Goal: Task Accomplishment & Management: Use online tool/utility

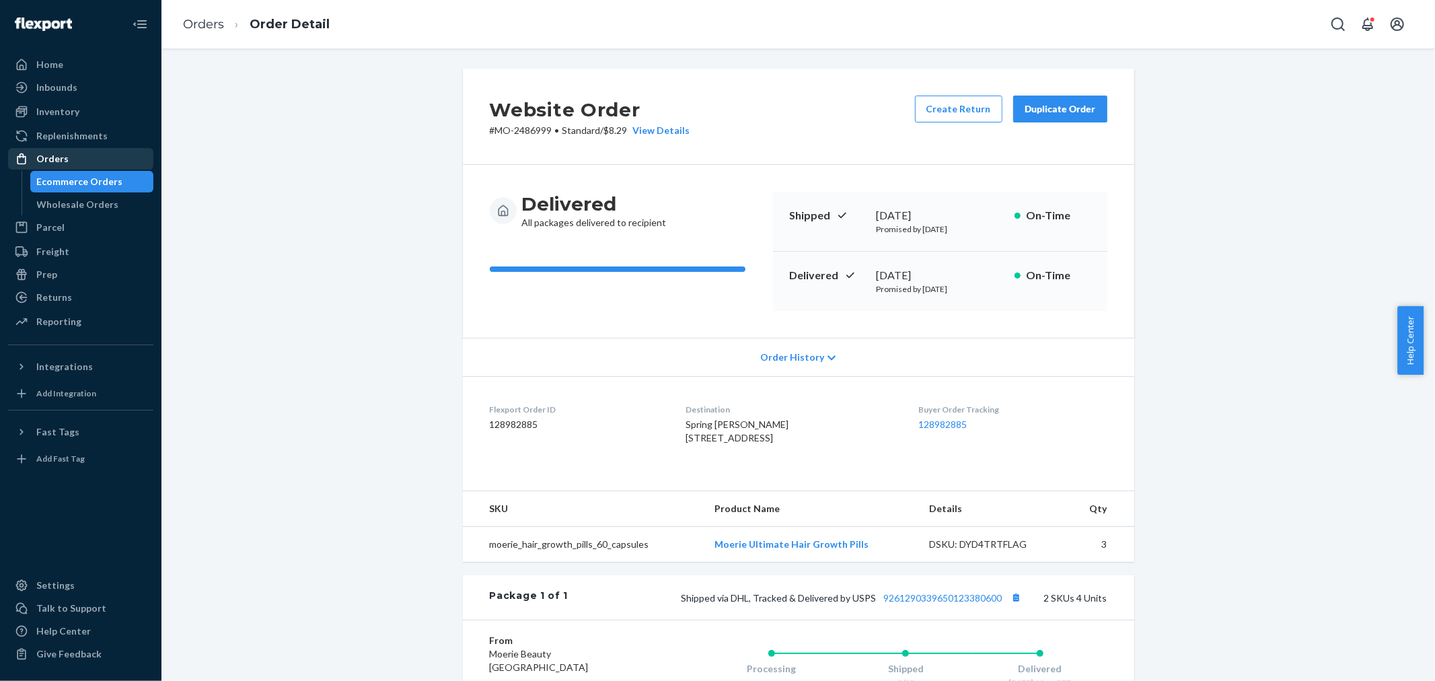
click at [65, 158] on div "Orders" at bounding box center [52, 158] width 32 height 13
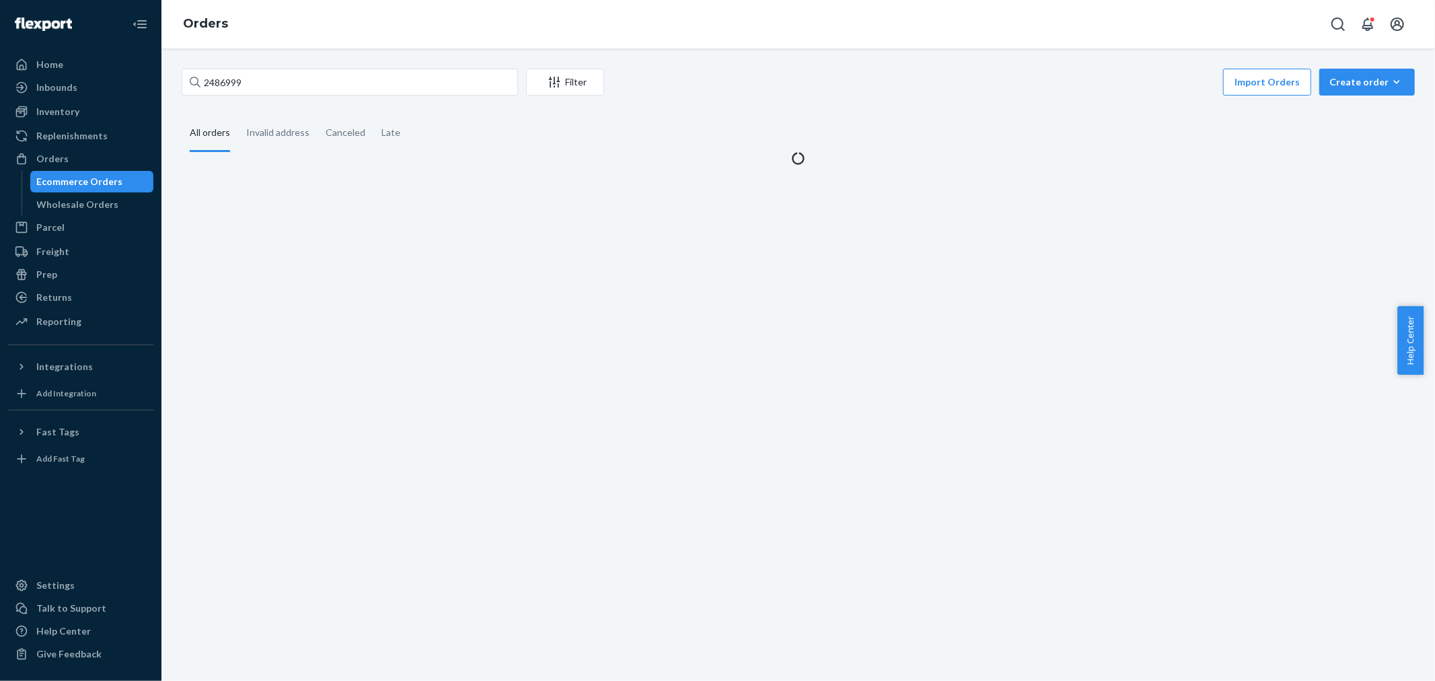
click at [258, 64] on div "2486999 Filter Import Orders Create order Ecommerce order Removal order All ord…" at bounding box center [799, 364] width 1274 height 633
drag, startPoint x: 133, startPoint y: 85, endPoint x: 116, endPoint y: 85, distance: 16.2
click at [116, 85] on div "Home Inbounds Shipping Plans Problems Inventory Products Branded Packaging Repl…" at bounding box center [717, 340] width 1435 height 681
paste input "941817"
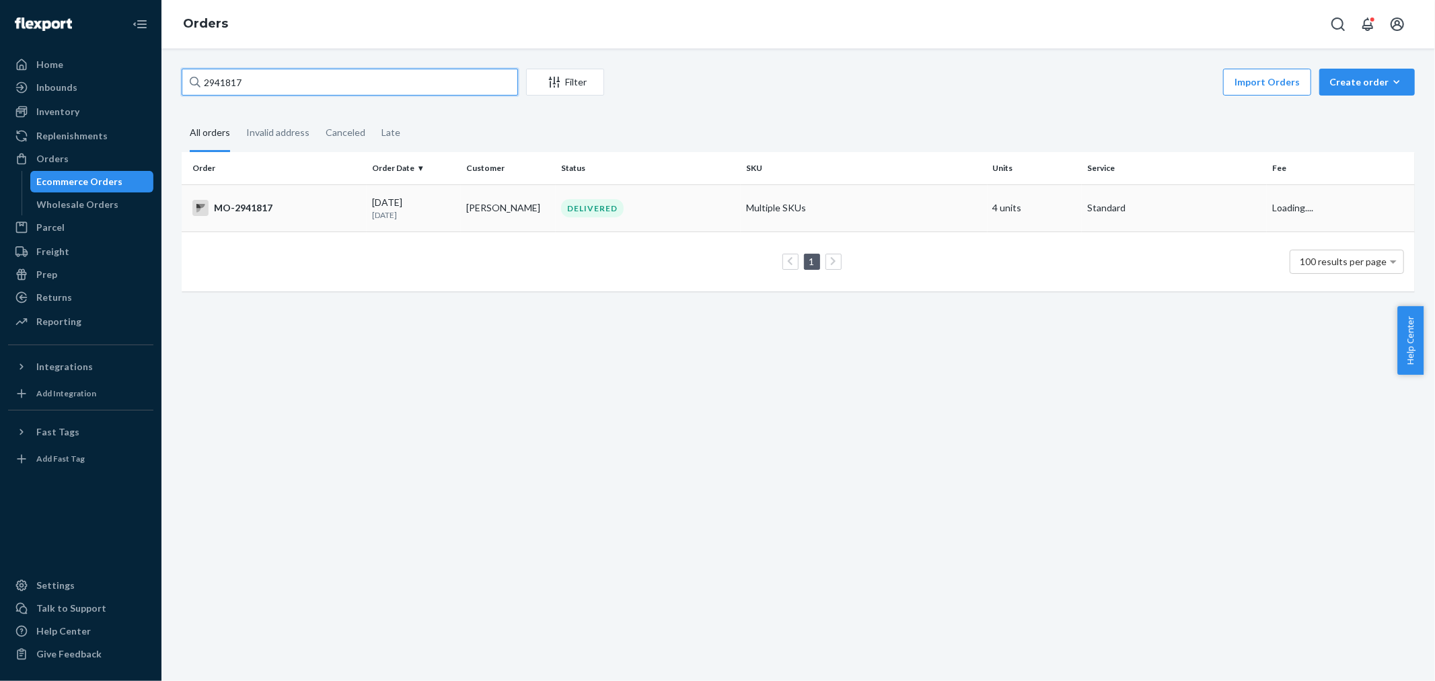
type input "2941817"
click at [523, 190] on td "[PERSON_NAME]" at bounding box center [508, 207] width 95 height 47
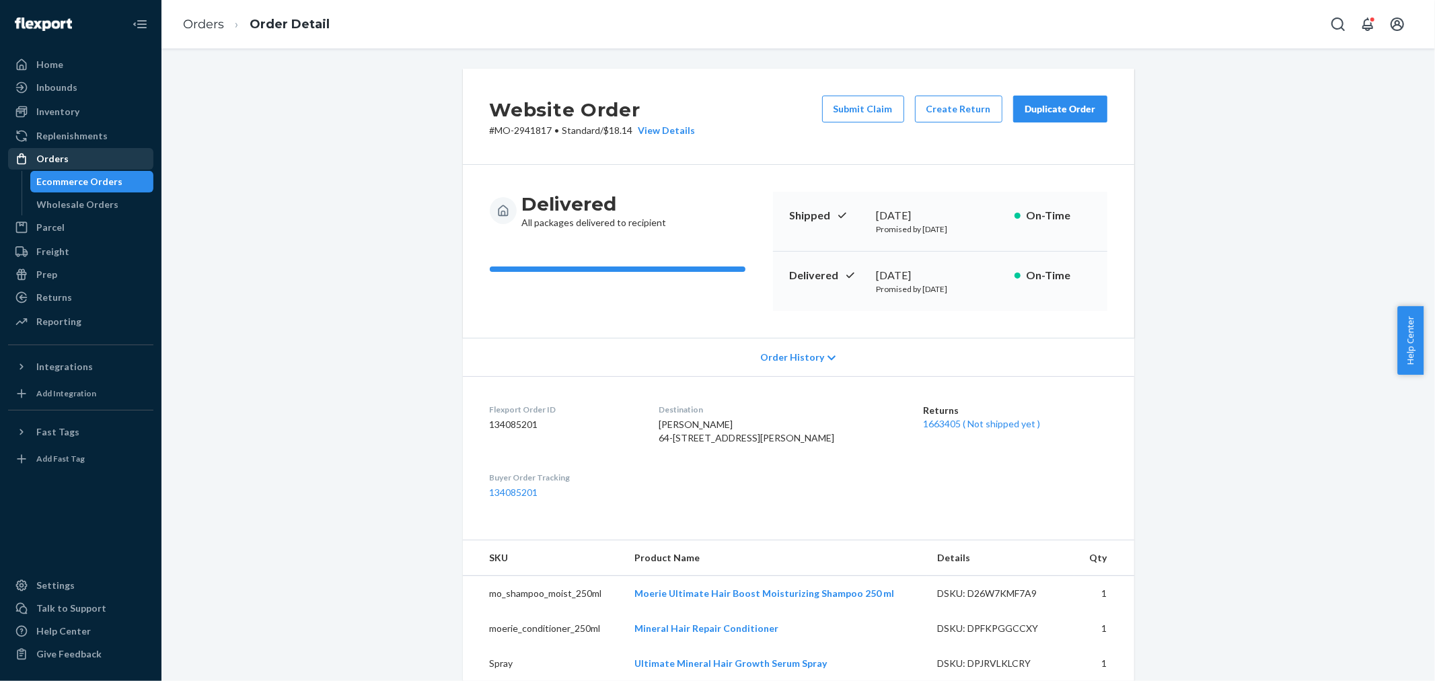
click at [78, 153] on div "Orders" at bounding box center [80, 158] width 143 height 19
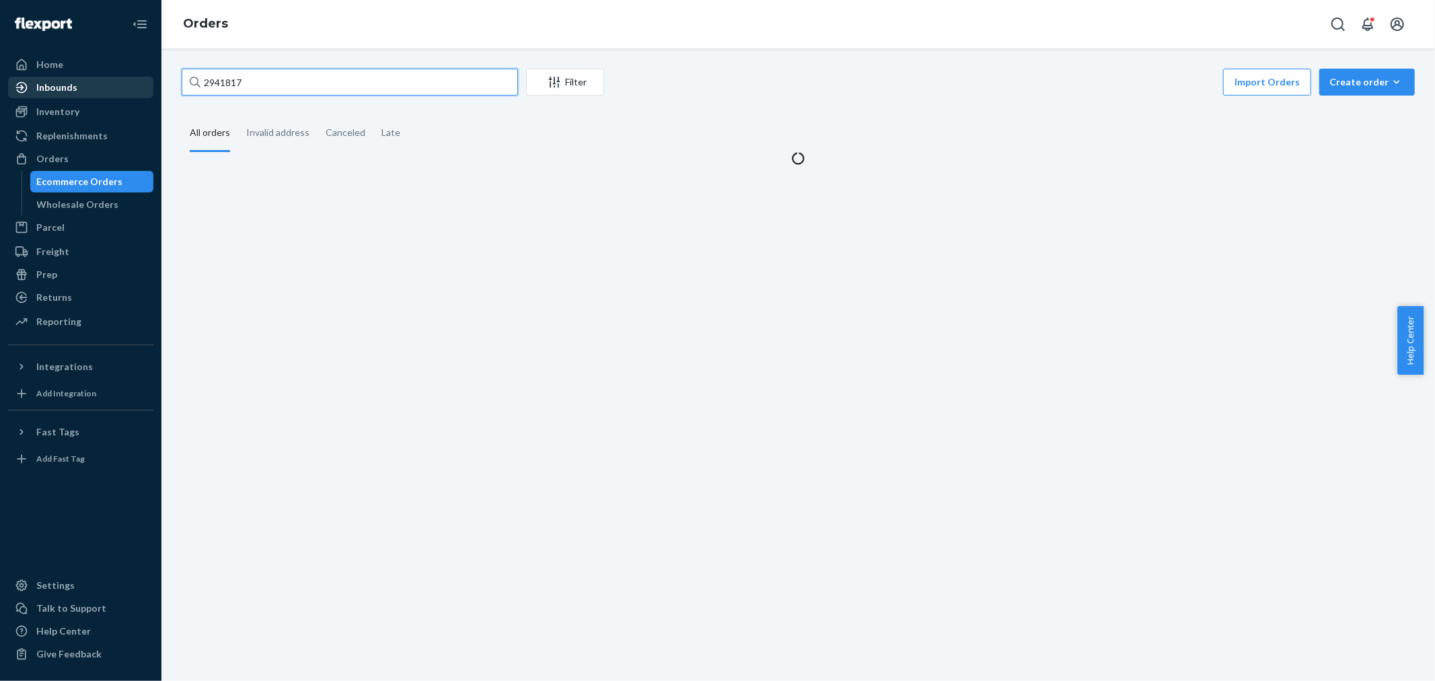
drag, startPoint x: 259, startPoint y: 88, endPoint x: 112, endPoint y: 92, distance: 147.4
click at [119, 91] on div "Home Inbounds Shipping Plans Problems Inventory Products Branded Packaging Repl…" at bounding box center [717, 340] width 1435 height 681
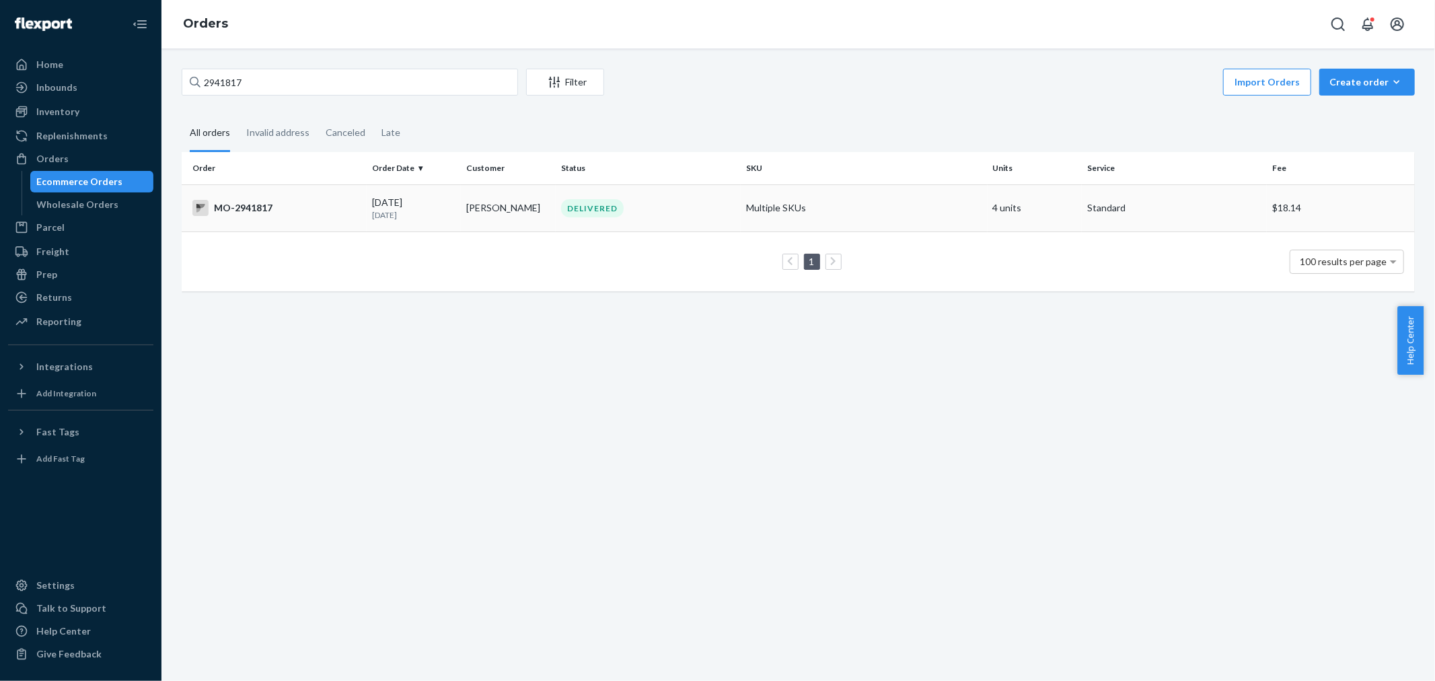
click at [461, 205] on td "[PERSON_NAME]" at bounding box center [508, 207] width 95 height 47
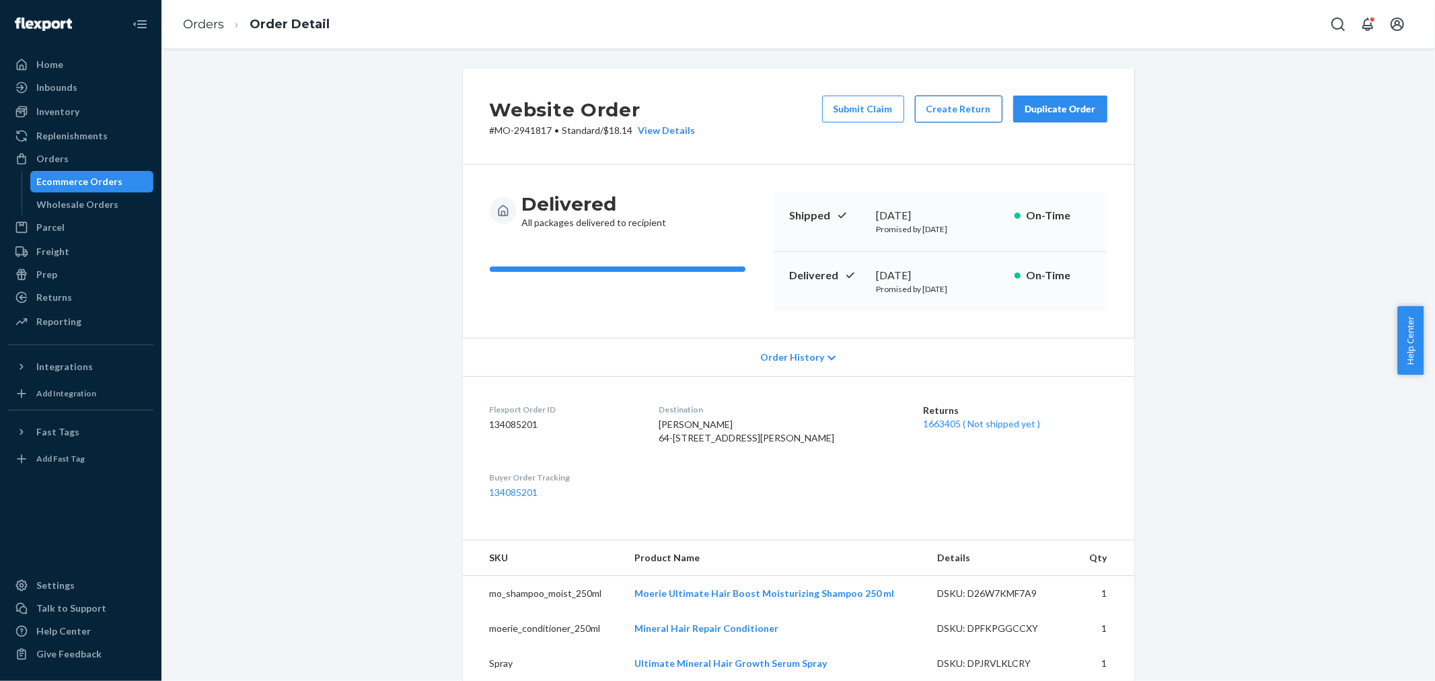
click at [927, 115] on button "Create Return" at bounding box center [958, 109] width 87 height 27
